Goal: Information Seeking & Learning: Understand process/instructions

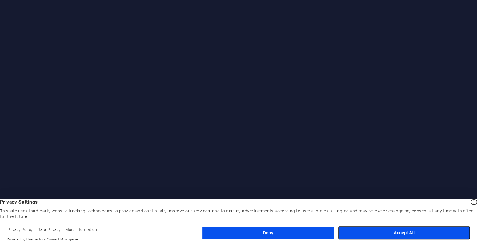
click at [403, 231] on button "Accept All" at bounding box center [403, 232] width 131 height 12
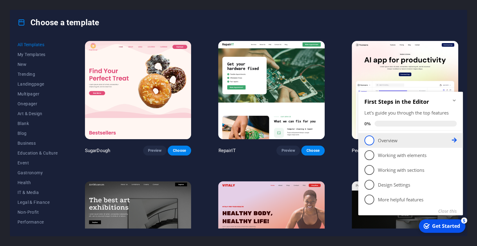
click at [386, 138] on p "Overview - incomplete" at bounding box center [415, 140] width 74 height 6
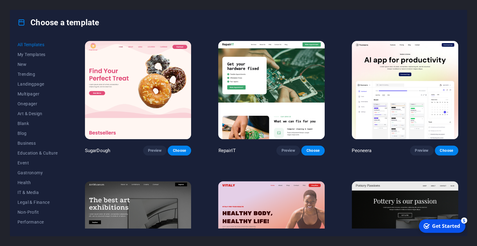
click at [436, 225] on div "Get Started" at bounding box center [446, 225] width 28 height 7
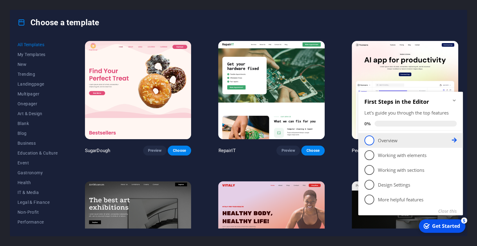
click at [370, 142] on span "1" at bounding box center [369, 140] width 10 height 10
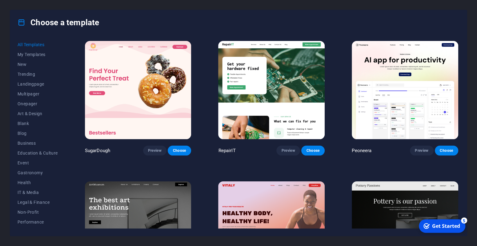
click at [448, 228] on div "Get Started" at bounding box center [446, 225] width 28 height 7
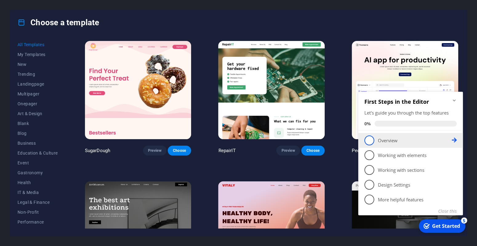
click at [453, 141] on icon at bounding box center [453, 139] width 5 height 5
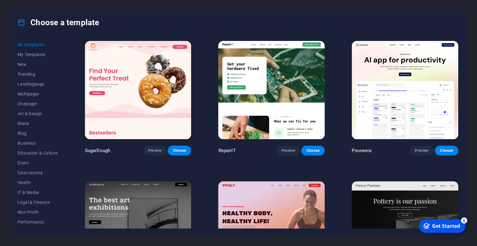
click at [443, 223] on div "Get Started" at bounding box center [446, 225] width 28 height 7
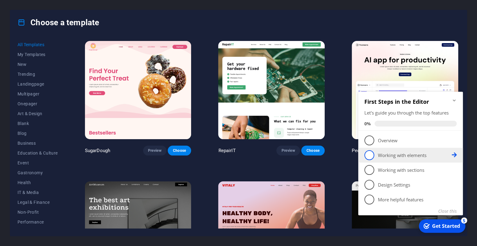
click at [387, 153] on p "Working with elements - incomplete" at bounding box center [415, 155] width 74 height 6
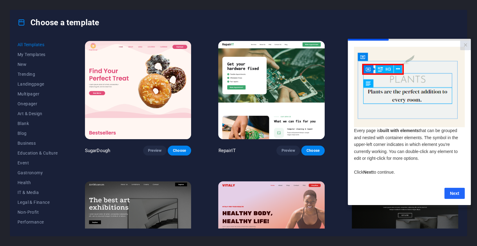
click at [450, 194] on link "Next" at bounding box center [454, 192] width 20 height 11
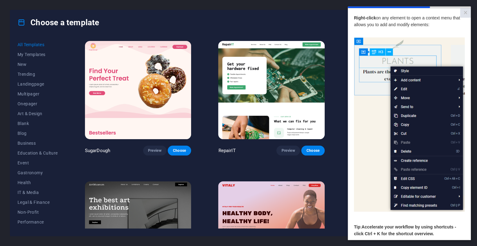
click at [463, 12] on link "×" at bounding box center [465, 13] width 11 height 10
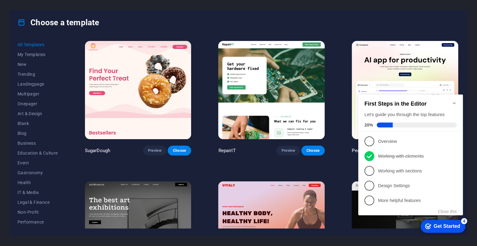
scroll to position [62, 0]
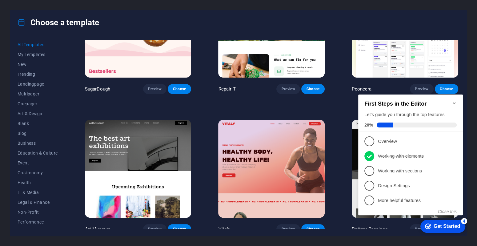
click at [455, 101] on icon "Minimize checklist" at bounding box center [453, 103] width 5 height 5
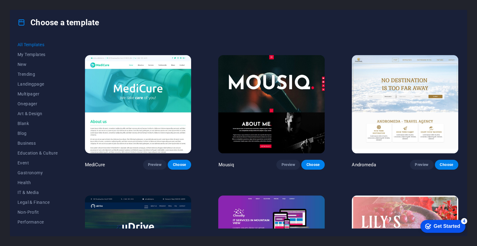
scroll to position [5043, 0]
